Goal: Task Accomplishment & Management: Manage account settings

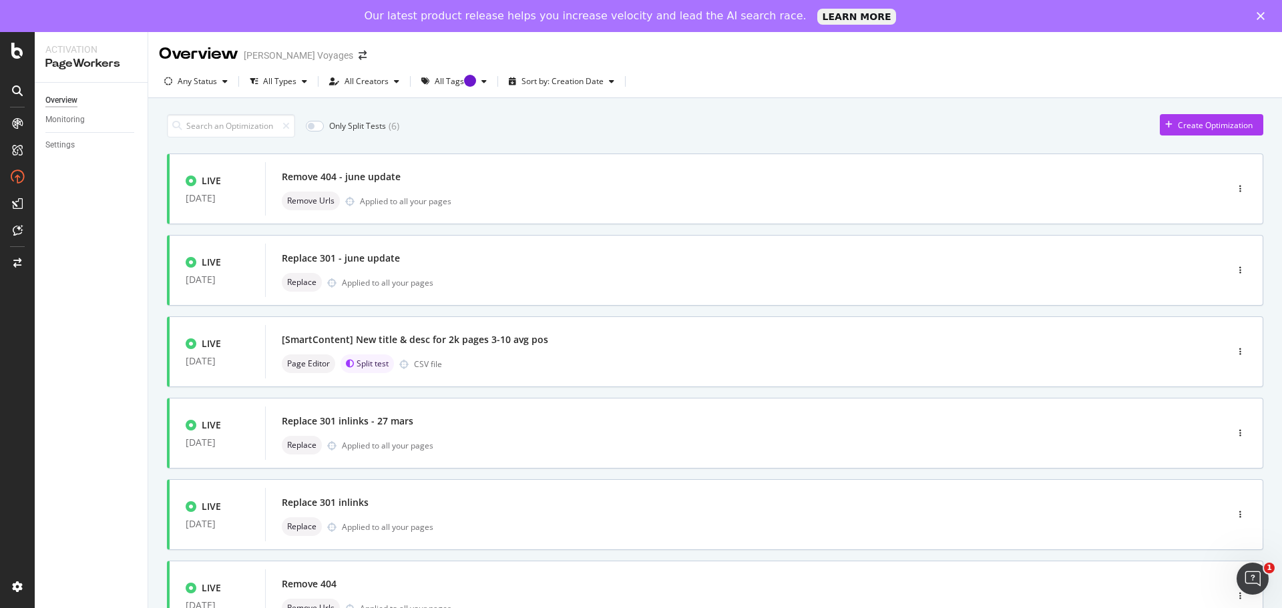
click at [19, 91] on icon at bounding box center [17, 90] width 11 height 11
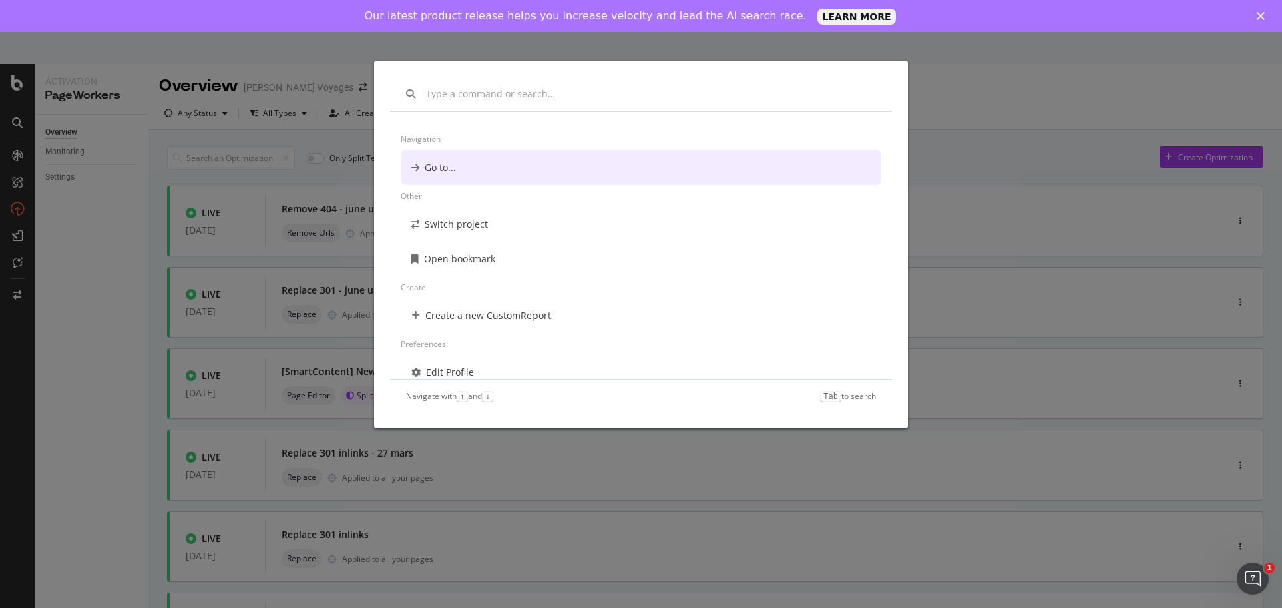
click at [19, 91] on div "Navigation Go to... Other Switch project Open bookmark Create Create a new Cust…" at bounding box center [641, 304] width 1282 height 608
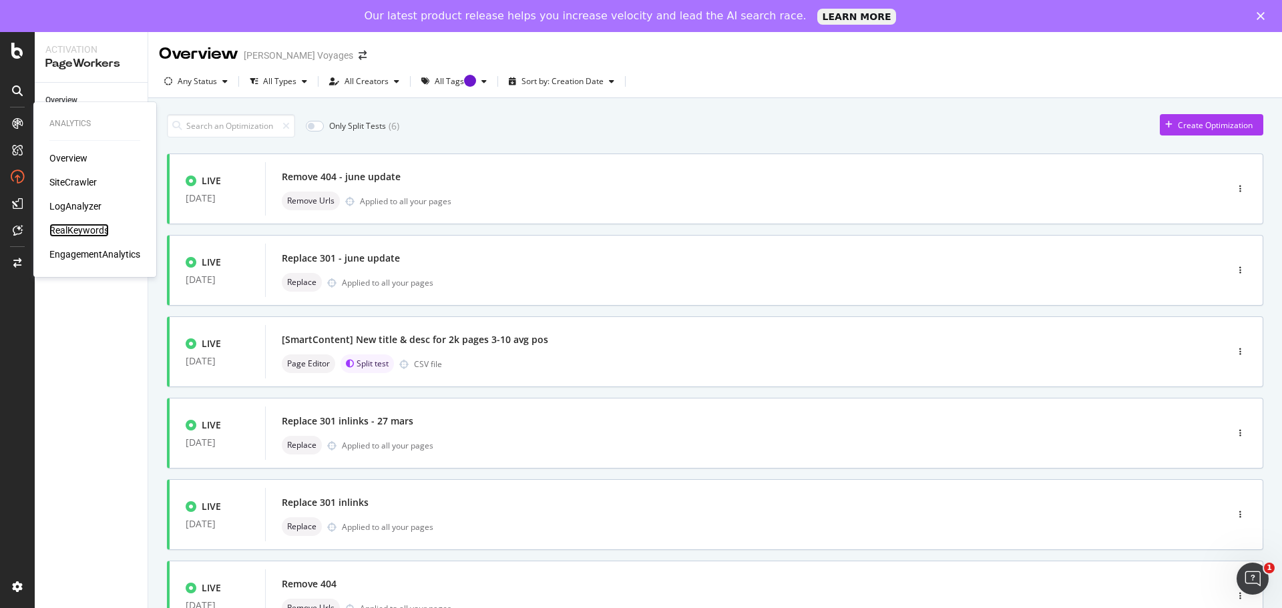
click at [92, 227] on div "RealKeywords" at bounding box center [78, 230] width 59 height 13
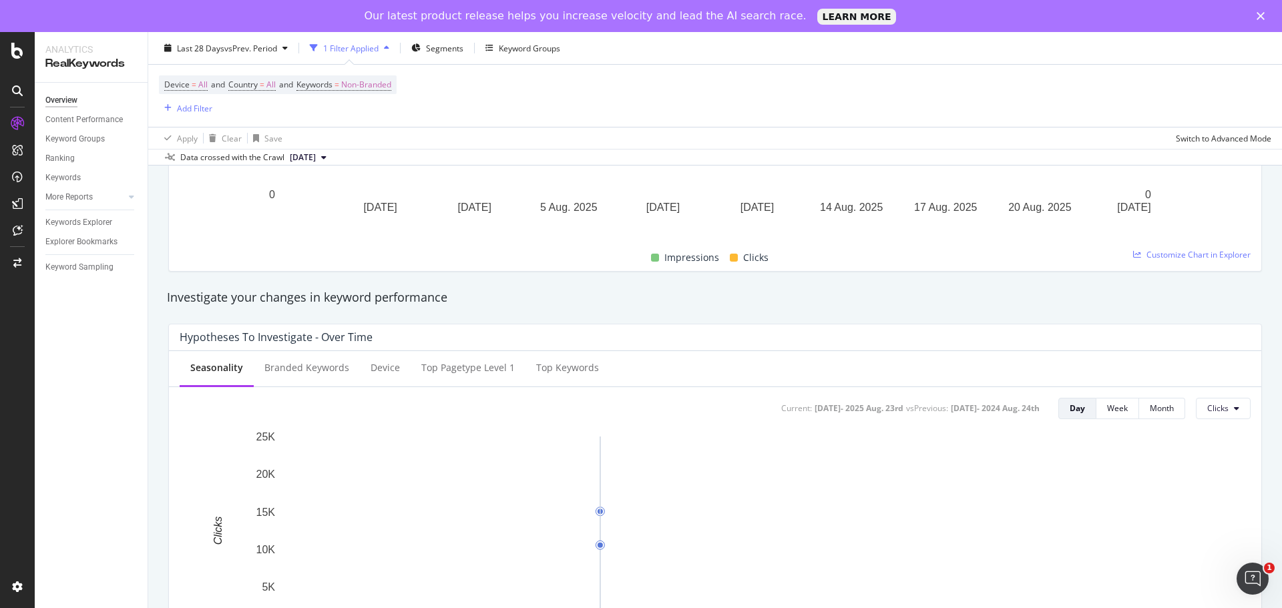
scroll to position [334, 0]
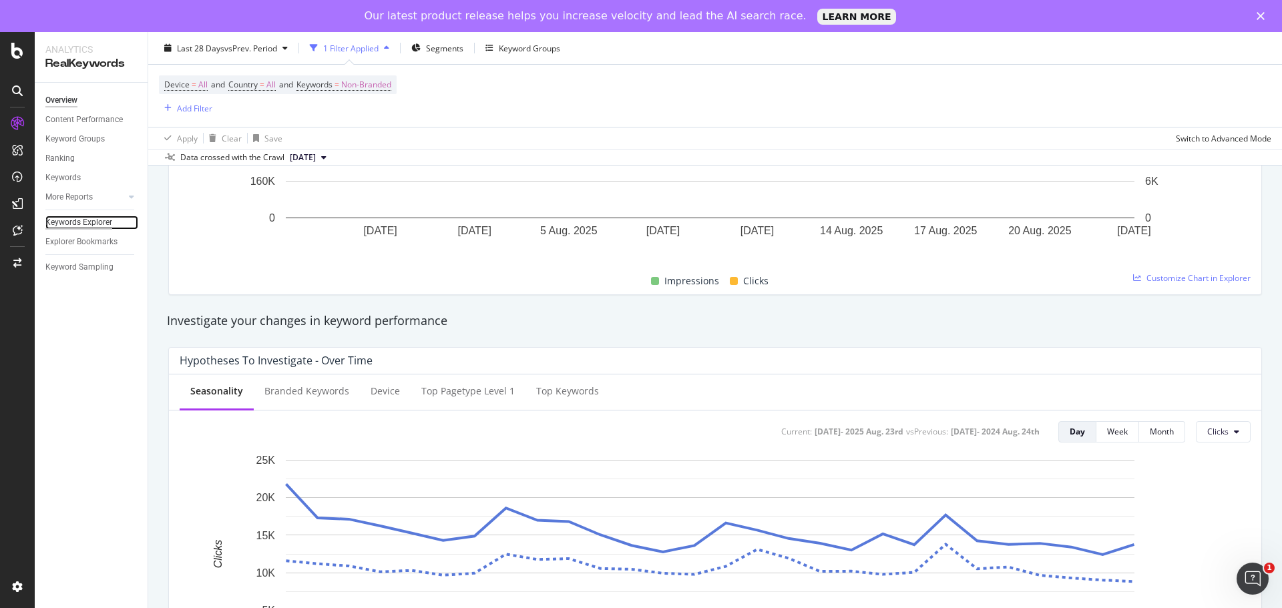
click at [83, 218] on div "Keywords Explorer" at bounding box center [78, 223] width 67 height 14
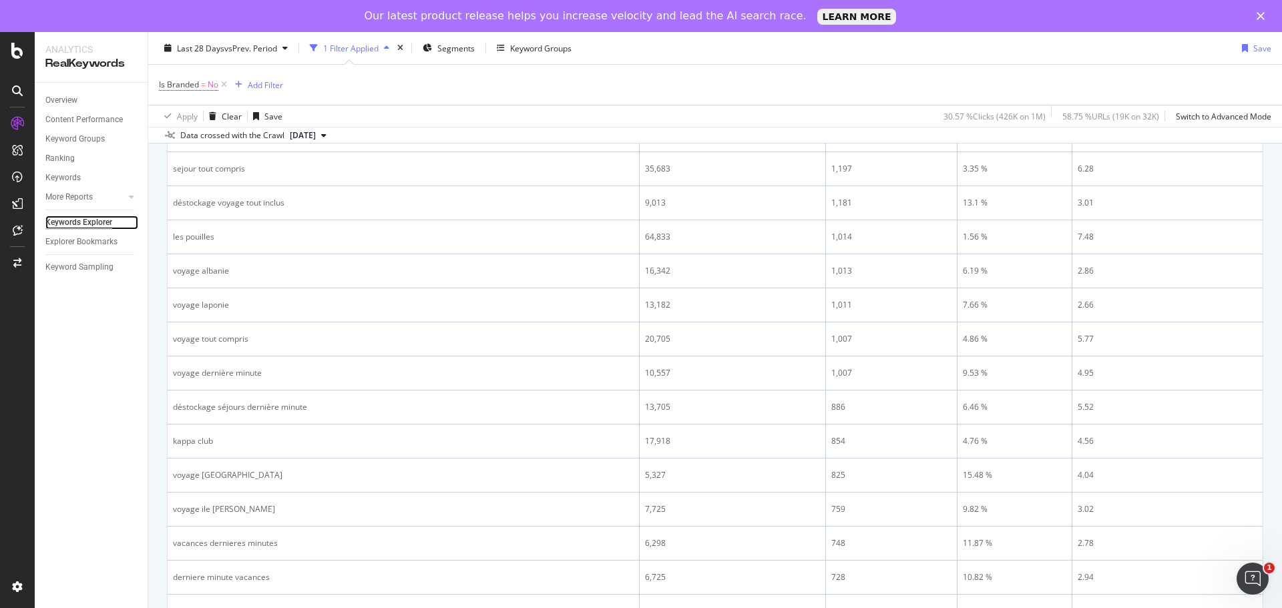
scroll to position [668, 0]
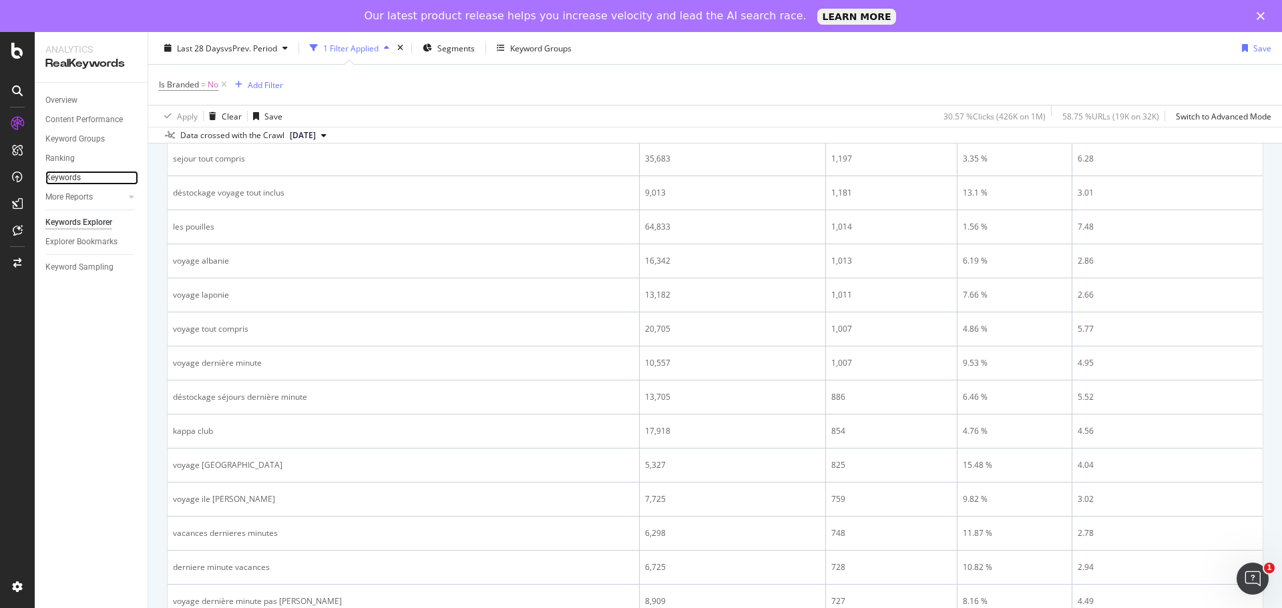
click at [89, 178] on link "Keywords" at bounding box center [91, 178] width 93 height 14
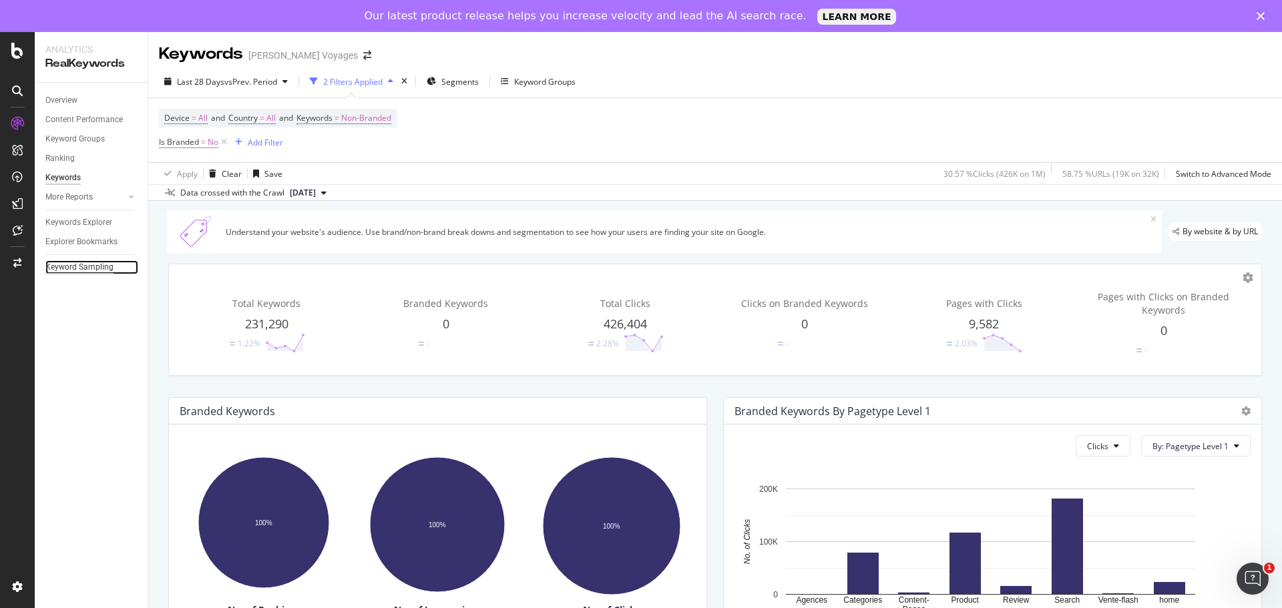
click at [98, 267] on div "Keyword Sampling" at bounding box center [79, 267] width 68 height 14
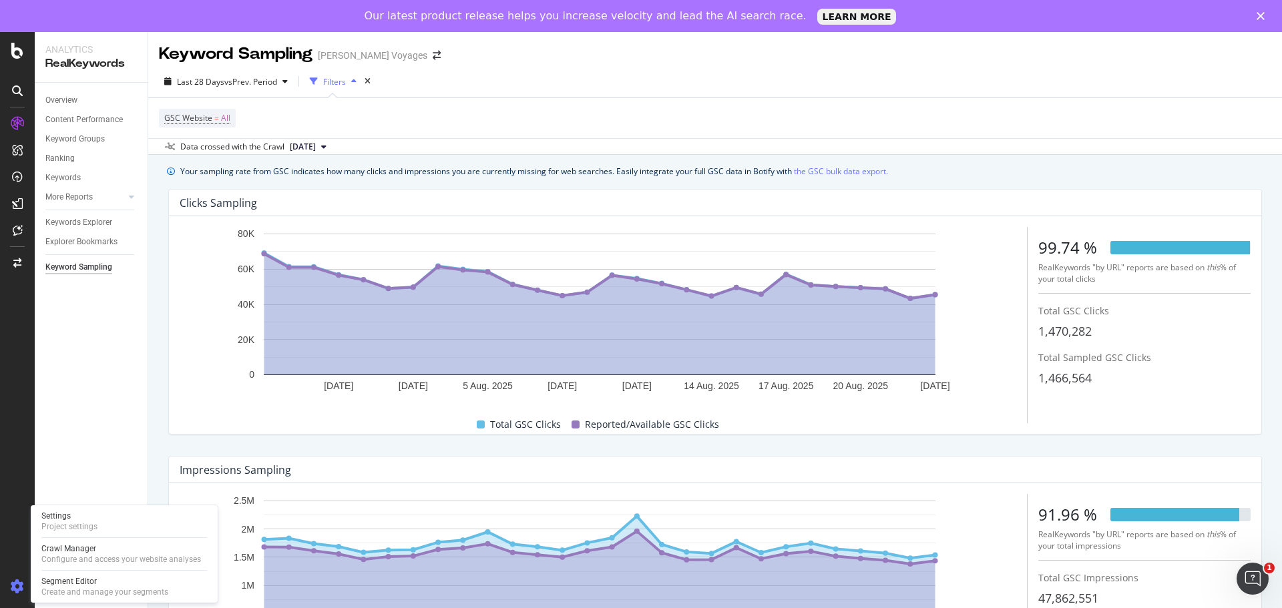
click at [13, 586] on icon at bounding box center [17, 586] width 13 height 13
click at [15, 586] on icon at bounding box center [17, 586] width 13 height 13
click at [17, 586] on icon at bounding box center [17, 586] width 13 height 13
click at [1266, 11] on div "Our latest product release helps you increase velocity and lead the AI search r…" at bounding box center [641, 15] width 1282 height 21
click at [1264, 15] on icon "Fermer" at bounding box center [1261, 16] width 8 height 8
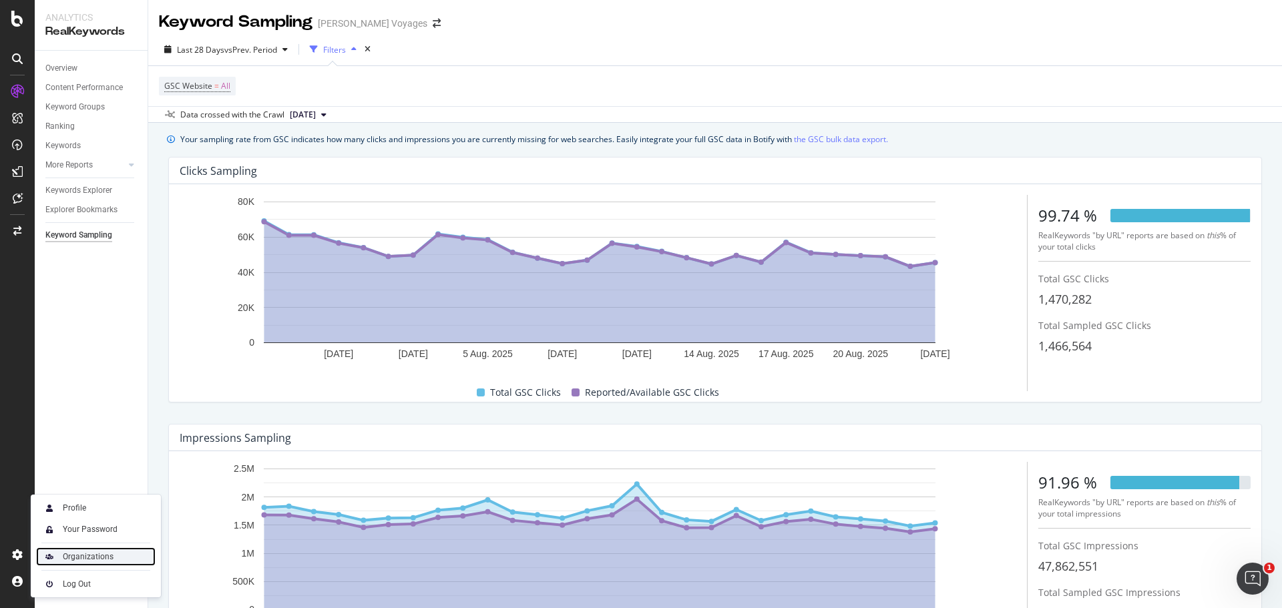
click at [98, 558] on div "Organizations" at bounding box center [88, 557] width 51 height 11
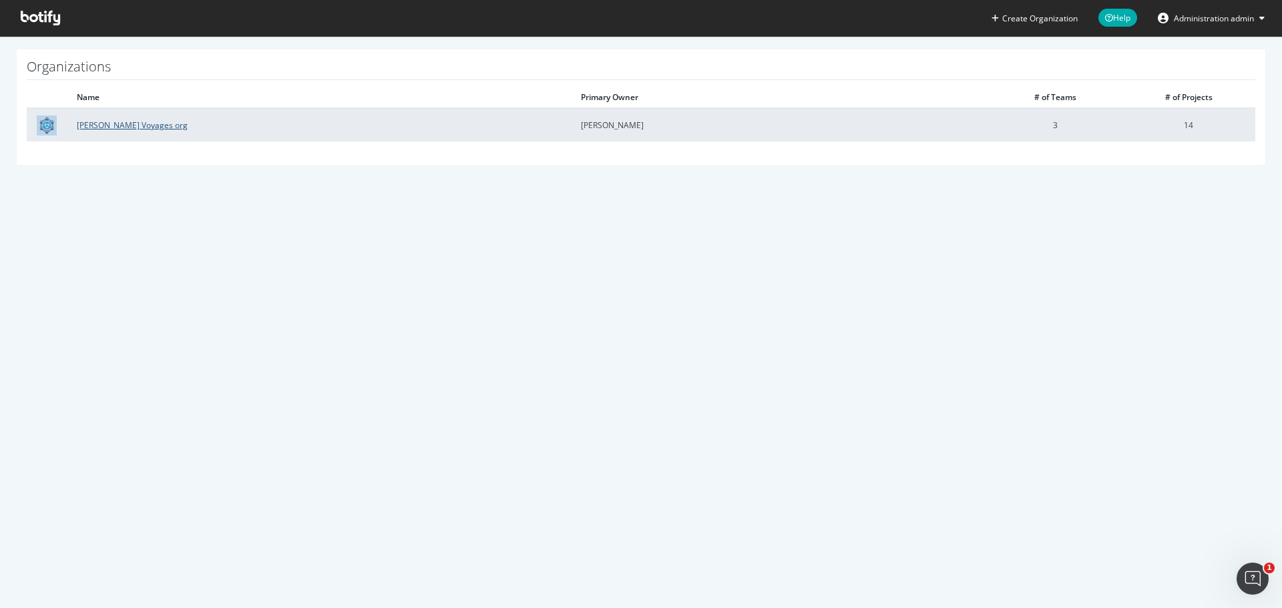
click at [128, 128] on link "[PERSON_NAME] Voyages org" at bounding box center [132, 125] width 111 height 11
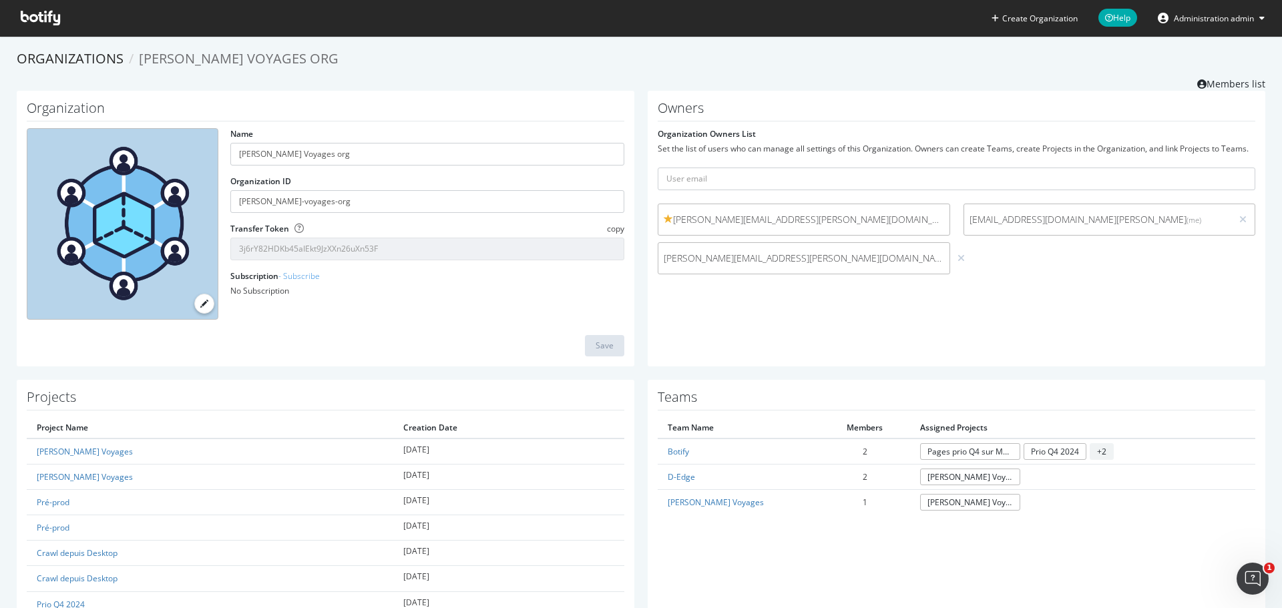
click at [1210, 18] on span "Administration admin" at bounding box center [1214, 18] width 80 height 11
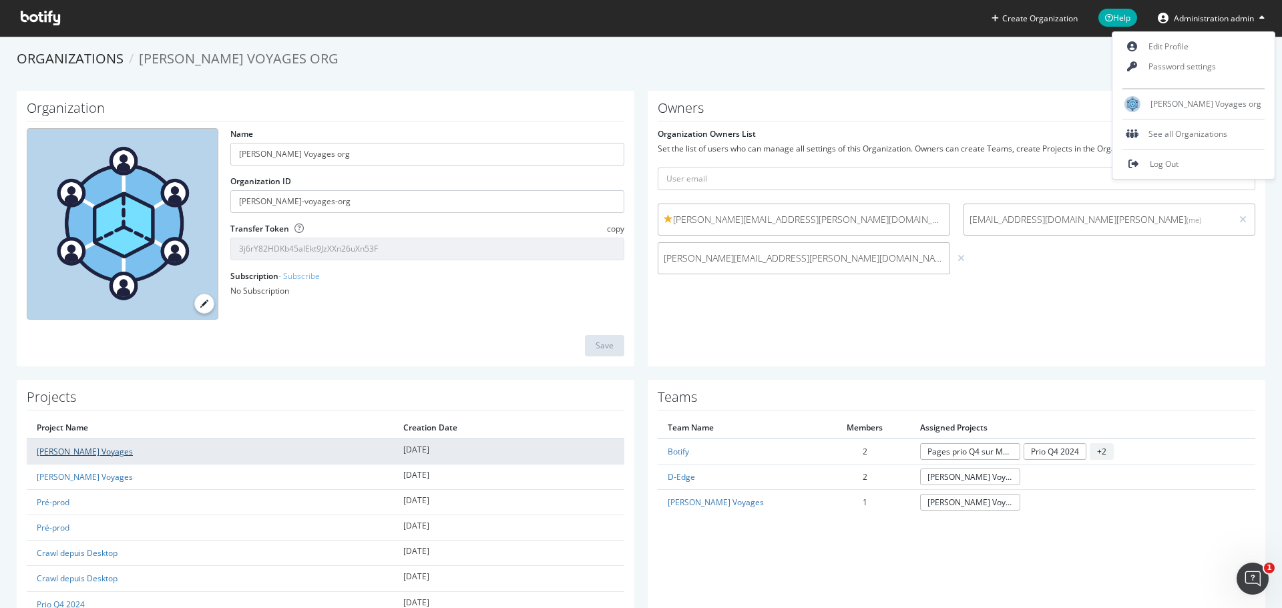
click at [76, 453] on link "[PERSON_NAME] Voyages" at bounding box center [85, 451] width 96 height 11
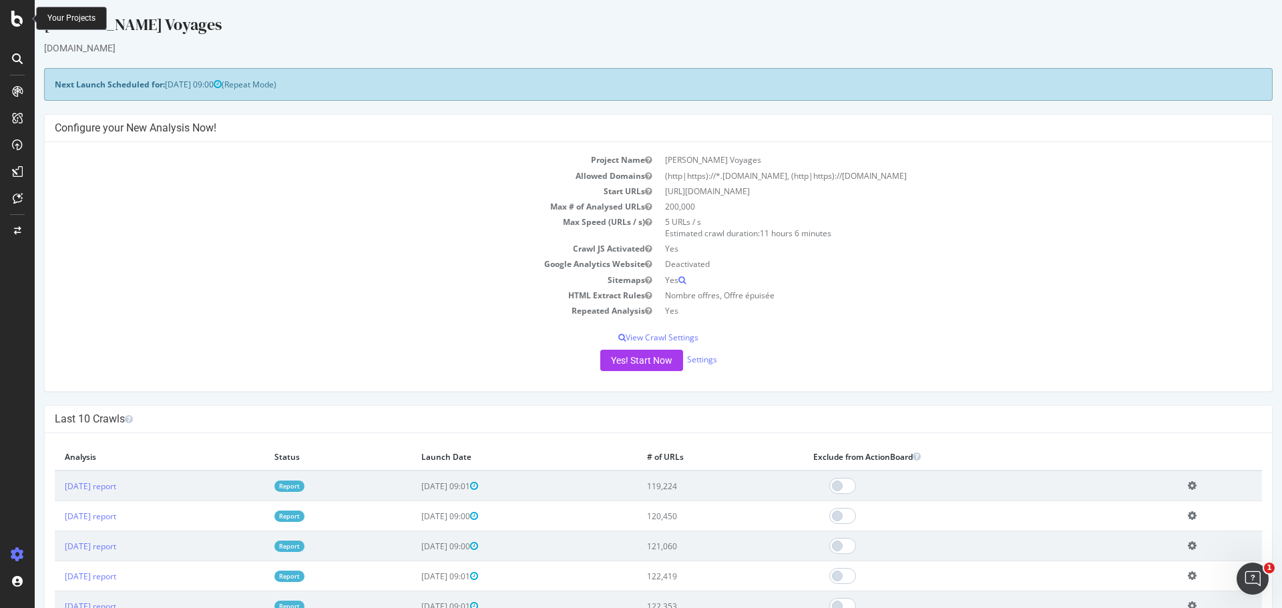
click at [19, 19] on icon at bounding box center [17, 19] width 12 height 16
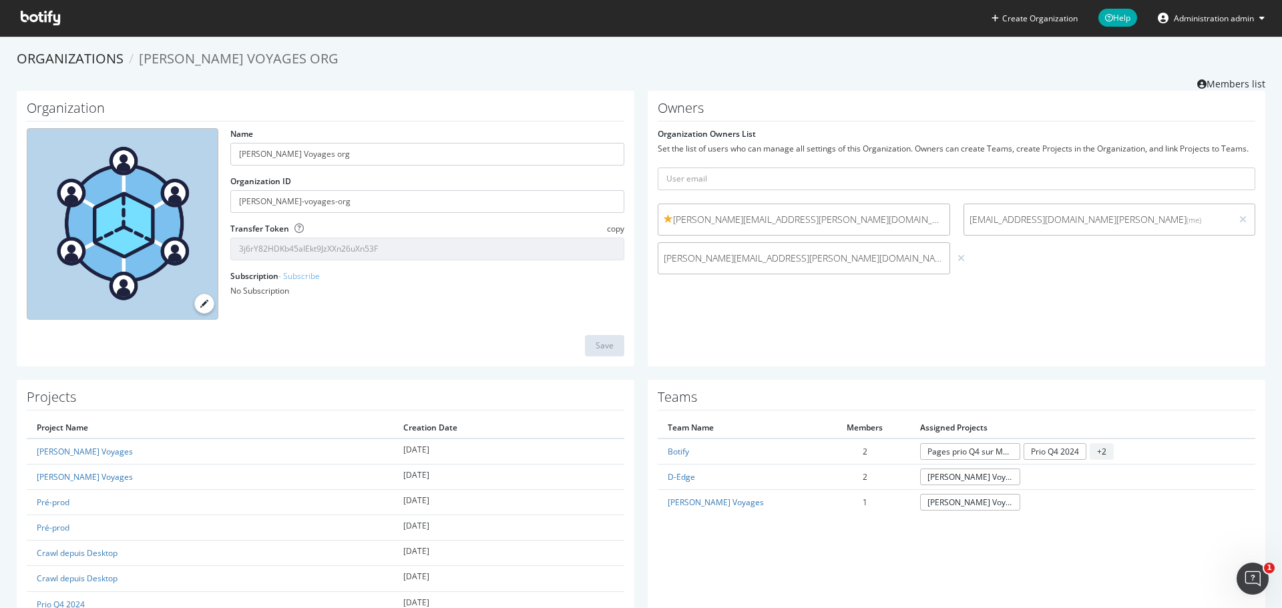
click at [1205, 19] on span "Administration admin" at bounding box center [1214, 18] width 80 height 11
click at [1217, 48] on link "Edit Profile" at bounding box center [1194, 47] width 162 height 20
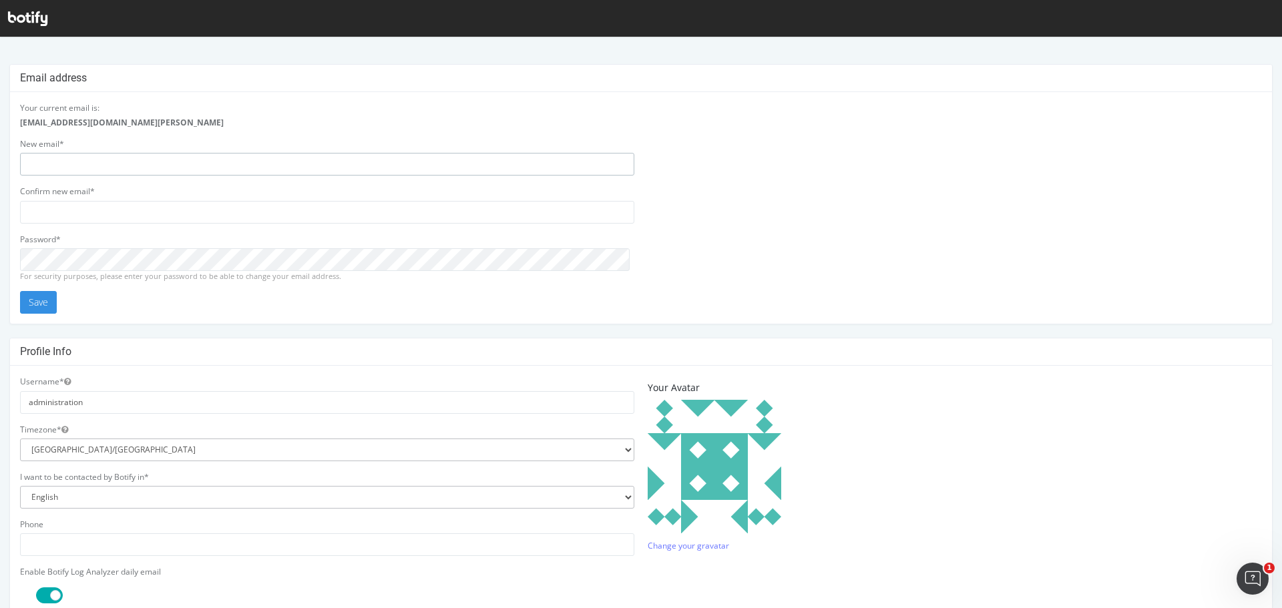
type input "administration"
drag, startPoint x: 176, startPoint y: 121, endPoint x: 17, endPoint y: 122, distance: 159.6
click at [17, 122] on div "Your current email is: exploitation.internet@voyages.leclerc New email* adminis…" at bounding box center [327, 208] width 628 height 212
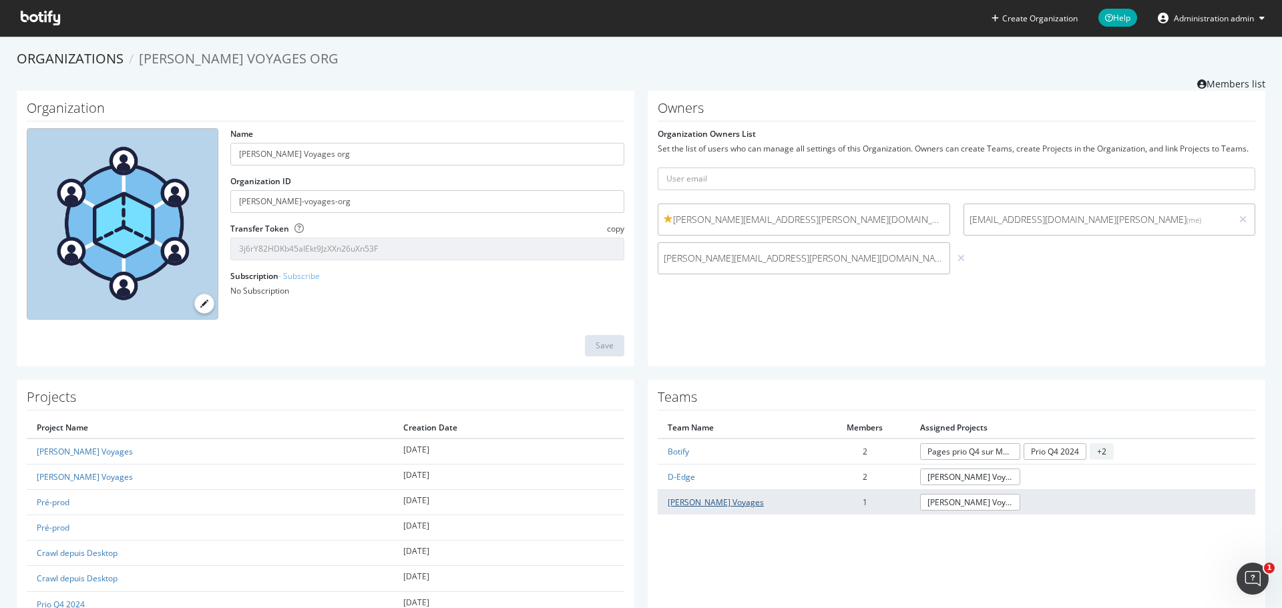
click at [703, 500] on link "[PERSON_NAME] Voyages" at bounding box center [716, 502] width 96 height 11
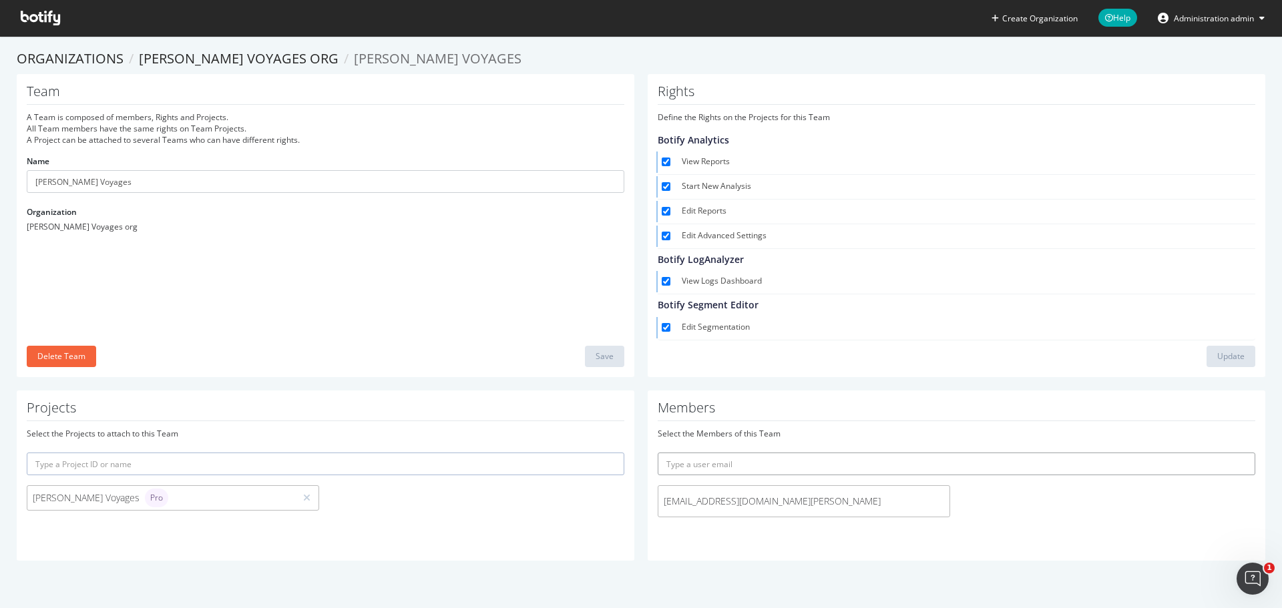
click at [781, 464] on input "text" at bounding box center [957, 464] width 598 height 23
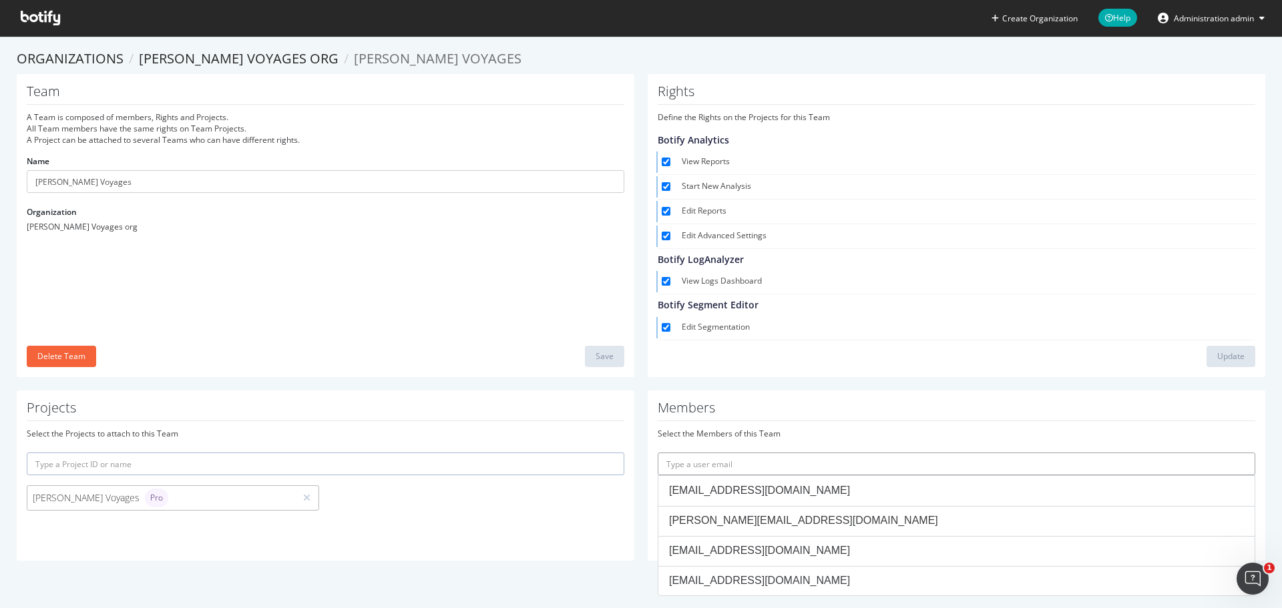
click at [781, 464] on input "text" at bounding box center [957, 464] width 598 height 23
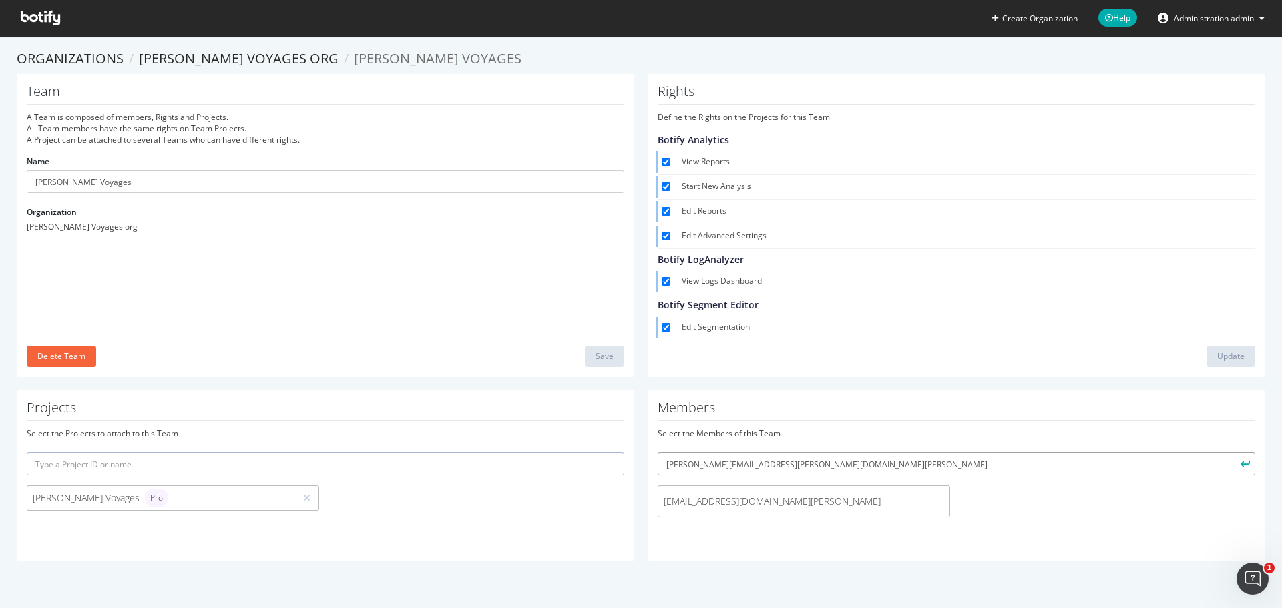
type input "[PERSON_NAME][EMAIL_ADDRESS][PERSON_NAME][DOMAIN_NAME][PERSON_NAME]"
click at [1233, 453] on button "submit" at bounding box center [1244, 464] width 23 height 23
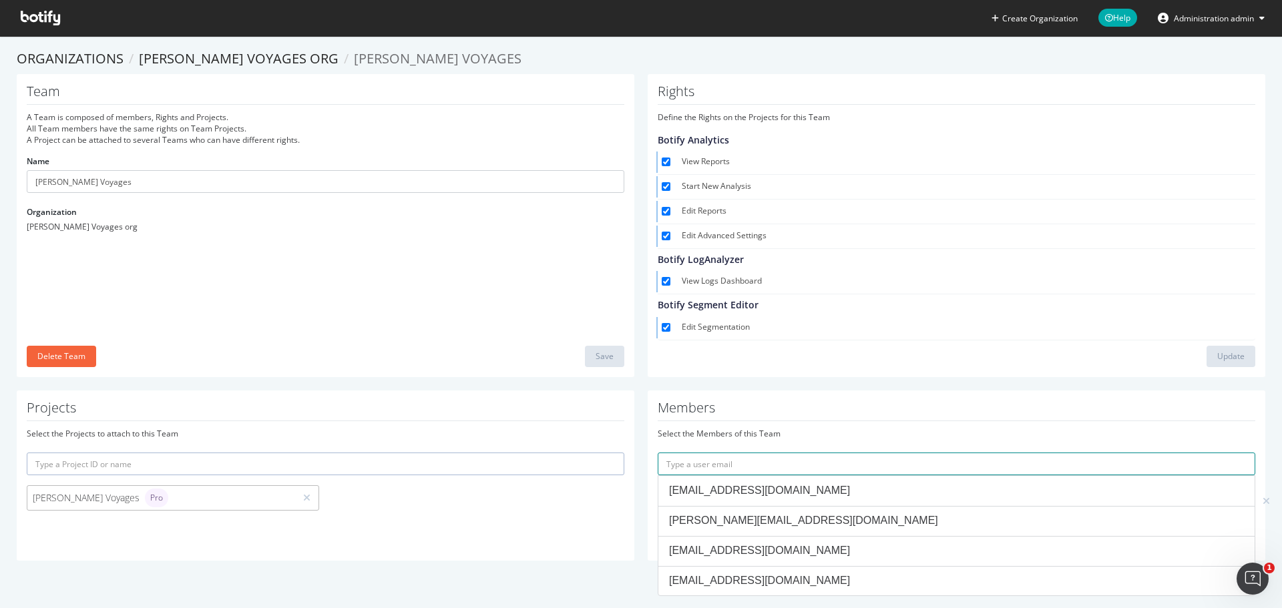
click at [747, 464] on input "text" at bounding box center [957, 464] width 598 height 23
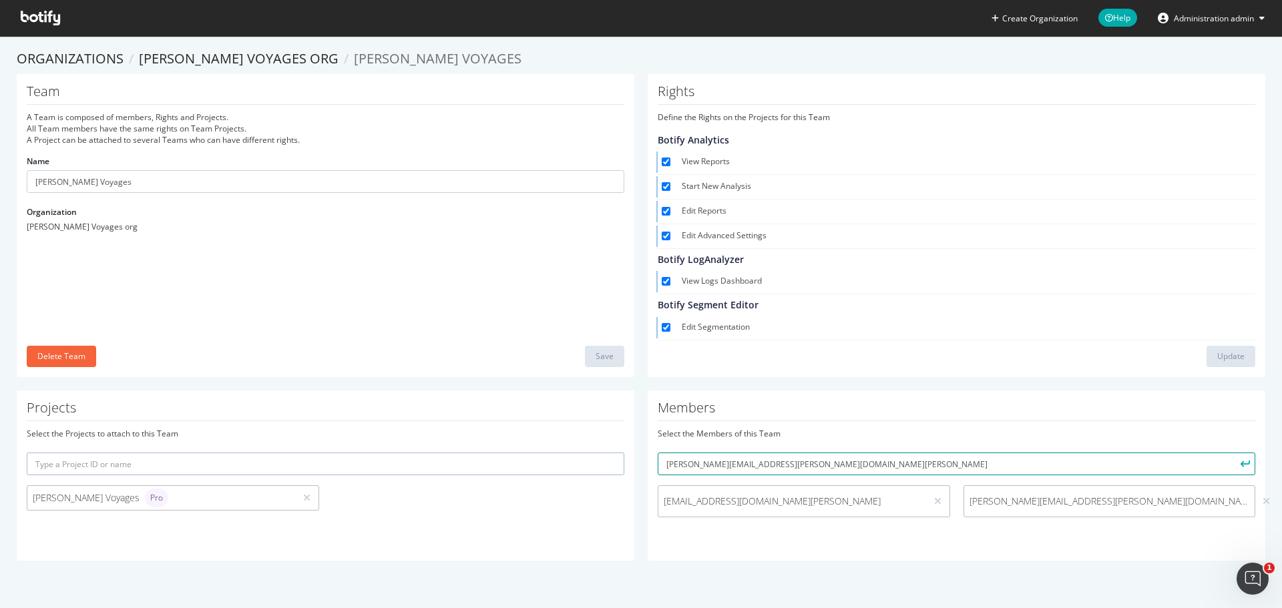
type input "[PERSON_NAME][EMAIL_ADDRESS][PERSON_NAME][DOMAIN_NAME][PERSON_NAME]"
click at [1233, 453] on button "submit" at bounding box center [1244, 464] width 23 height 23
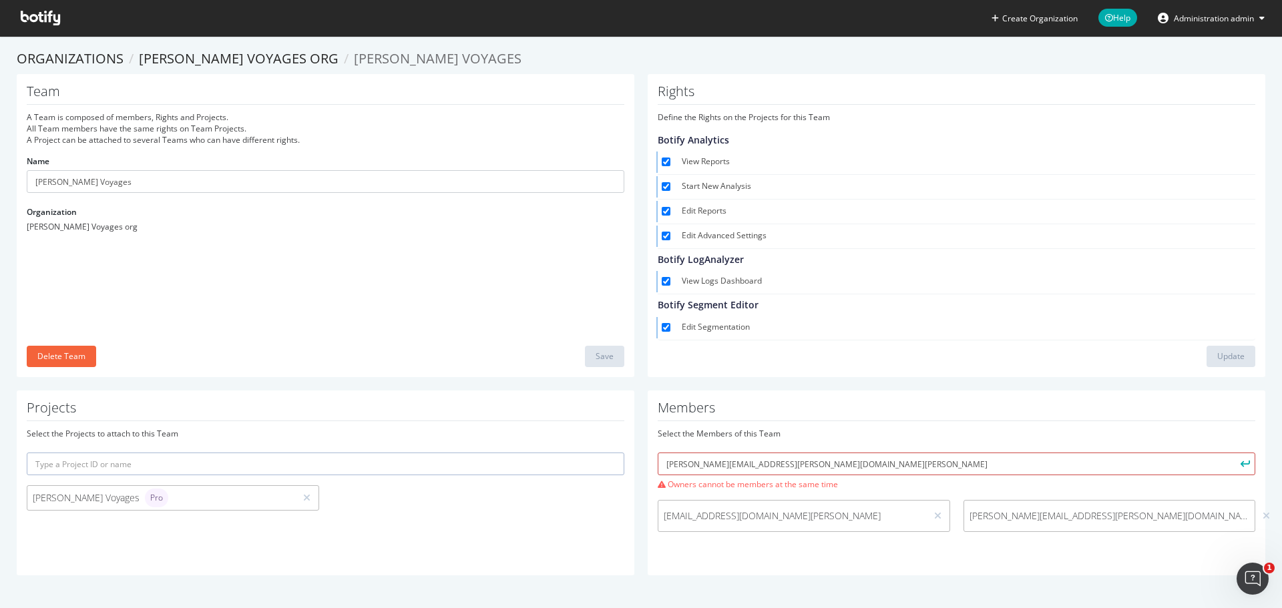
drag, startPoint x: 836, startPoint y: 469, endPoint x: 653, endPoint y: 465, distance: 182.4
click at [658, 465] on input "[PERSON_NAME][EMAIL_ADDRESS][PERSON_NAME][DOMAIN_NAME][PERSON_NAME]" at bounding box center [957, 464] width 598 height 23
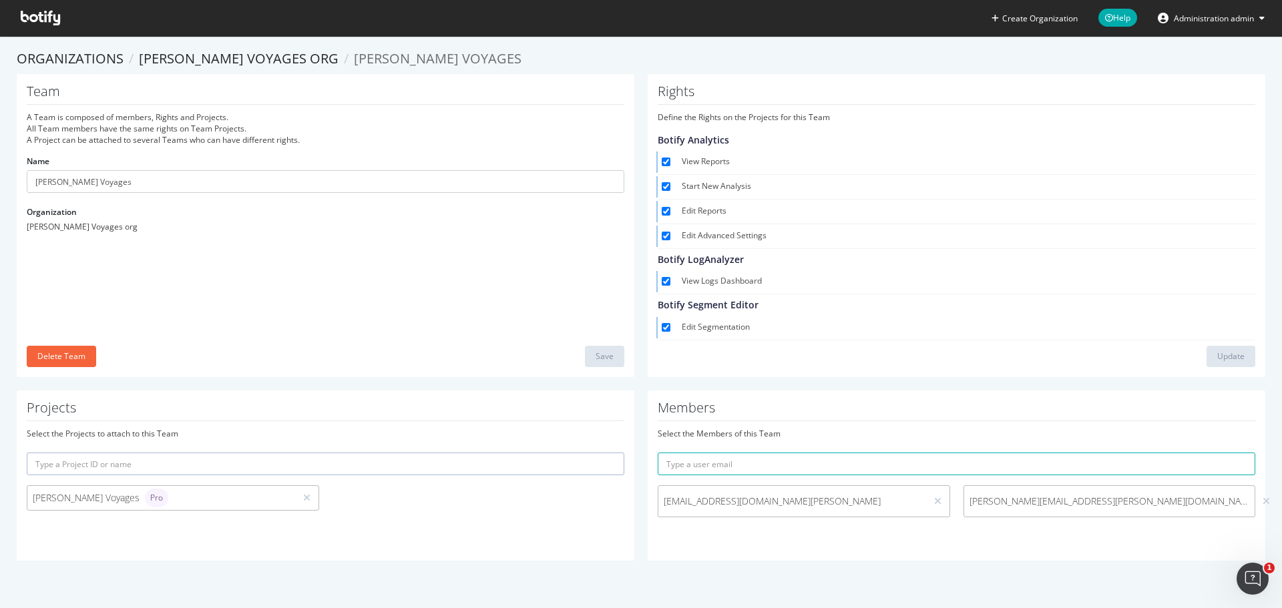
click at [974, 405] on h1 "Members" at bounding box center [957, 411] width 598 height 21
click at [1261, 20] on icon at bounding box center [1262, 18] width 5 height 8
click at [1260, 19] on icon at bounding box center [1262, 18] width 5 height 8
click at [203, 59] on link "[PERSON_NAME] Voyages org" at bounding box center [239, 58] width 200 height 18
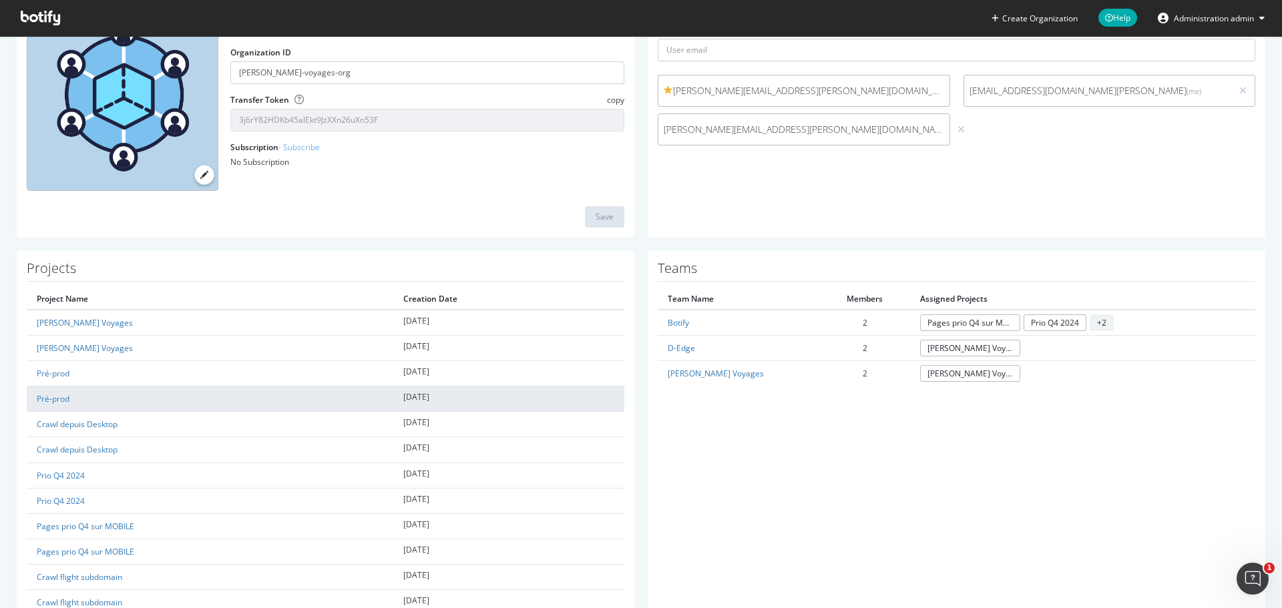
scroll to position [134, 0]
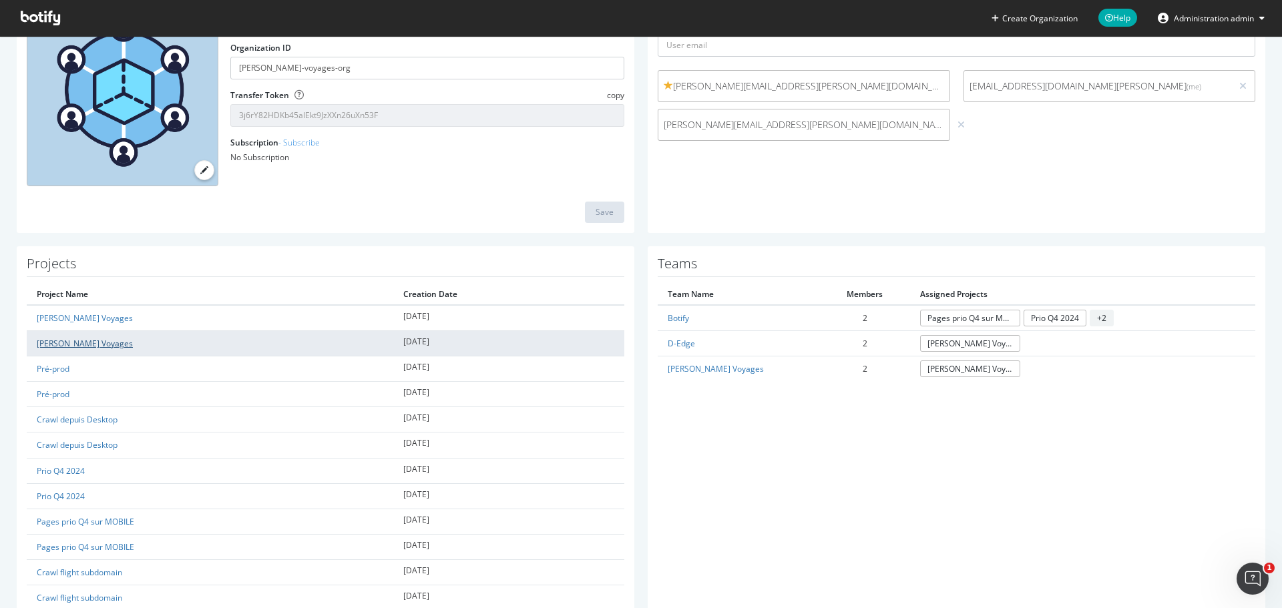
click at [62, 345] on link "[PERSON_NAME] Voyages" at bounding box center [85, 343] width 96 height 11
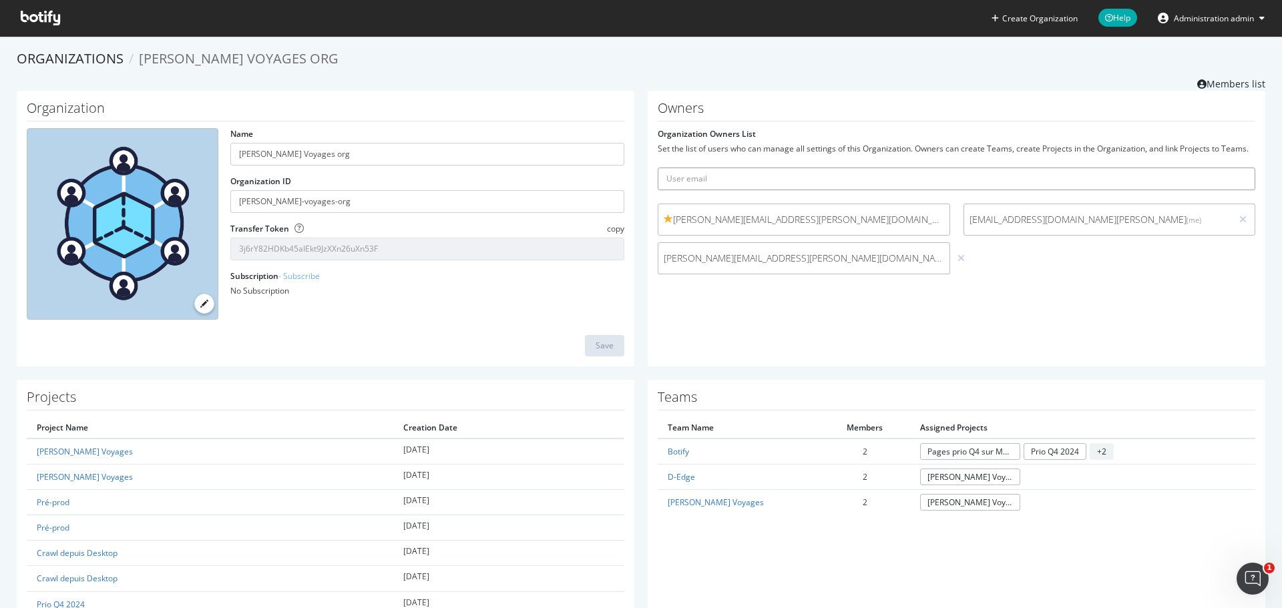
click at [828, 186] on input "text" at bounding box center [957, 179] width 598 height 23
type input "[EMAIL_ADDRESS][DOMAIN_NAME][PERSON_NAME]"
click at [1233, 168] on button "submit" at bounding box center [1244, 179] width 23 height 23
click at [778, 174] on input "text" at bounding box center [957, 179] width 598 height 23
type input "[PERSON_NAME][EMAIL_ADDRESS][PERSON_NAME][DOMAIN_NAME][PERSON_NAME]"
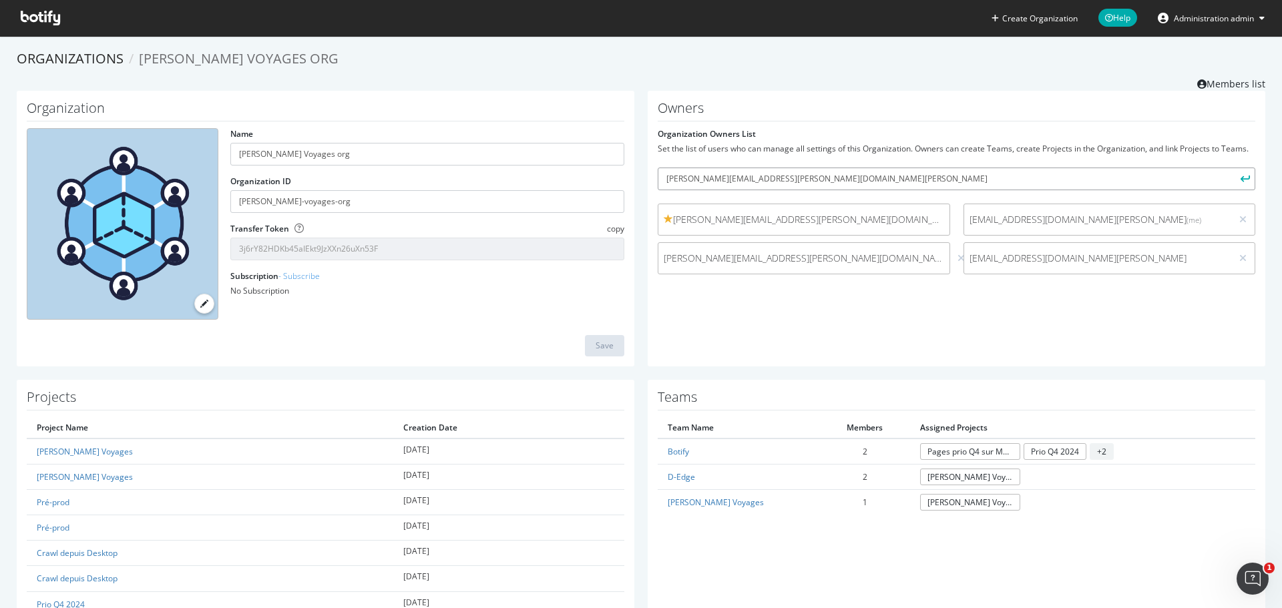
click at [1233, 168] on button "submit" at bounding box center [1244, 179] width 23 height 23
click at [1003, 326] on div "Owners Organization Owners List Set the list of users who can manage all settin…" at bounding box center [957, 229] width 618 height 276
